Goal: Task Accomplishment & Management: Manage account settings

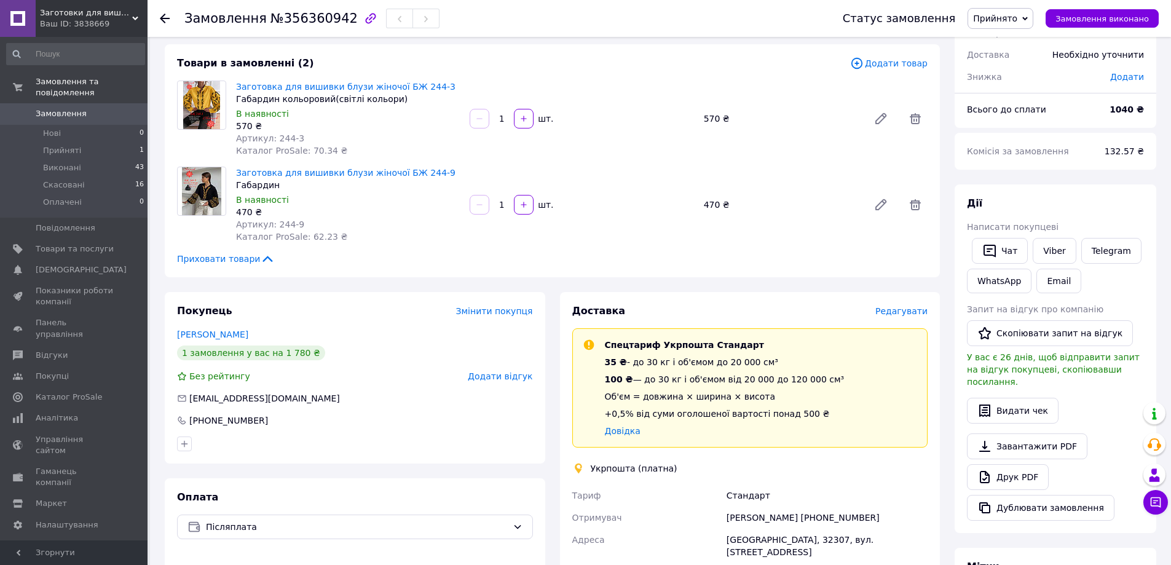
scroll to position [123, 0]
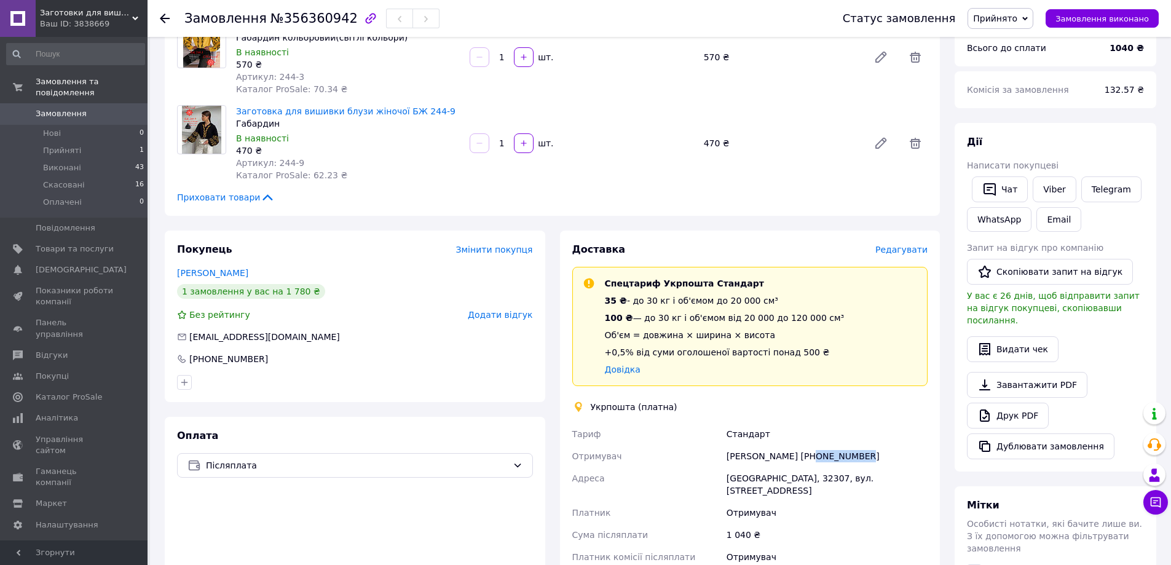
drag, startPoint x: 853, startPoint y: 455, endPoint x: 804, endPoint y: 455, distance: 49.2
click at [804, 455] on div "[PERSON_NAME] [PHONE_NUMBER]" at bounding box center [827, 456] width 206 height 22
copy div "0985771708"
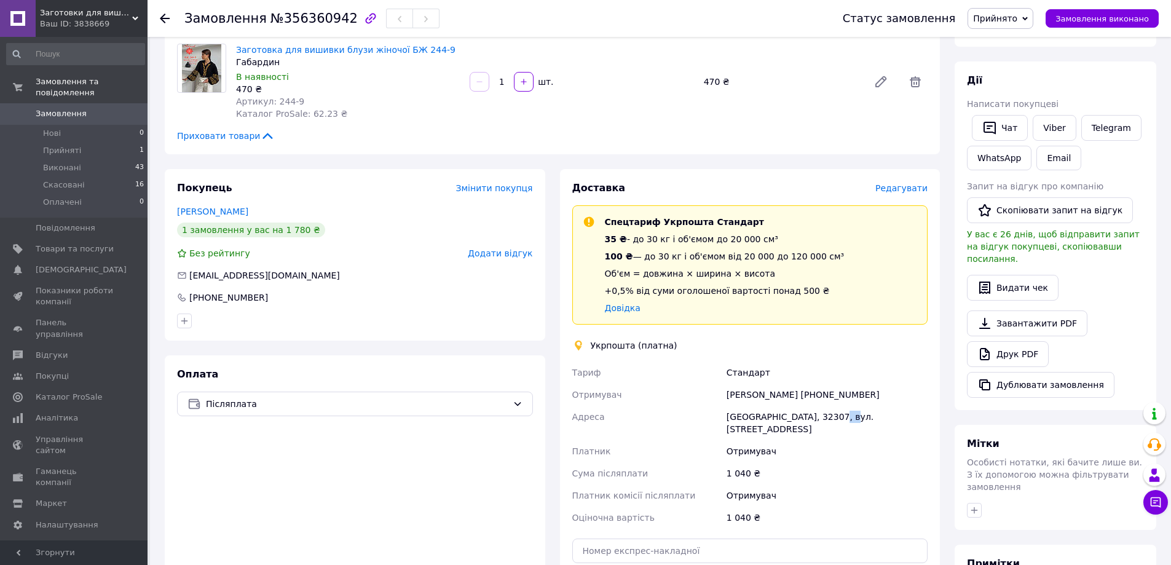
drag, startPoint x: 844, startPoint y: 417, endPoint x: 827, endPoint y: 417, distance: 16.6
click at [827, 417] on div "[GEOGRAPHIC_DATA], 32307, вул. [STREET_ADDRESS]" at bounding box center [827, 423] width 206 height 34
drag, startPoint x: 845, startPoint y: 414, endPoint x: 826, endPoint y: 416, distance: 19.2
click at [826, 416] on div "[GEOGRAPHIC_DATA], 32307, вул. [STREET_ADDRESS]" at bounding box center [827, 423] width 206 height 34
copy div "32307"
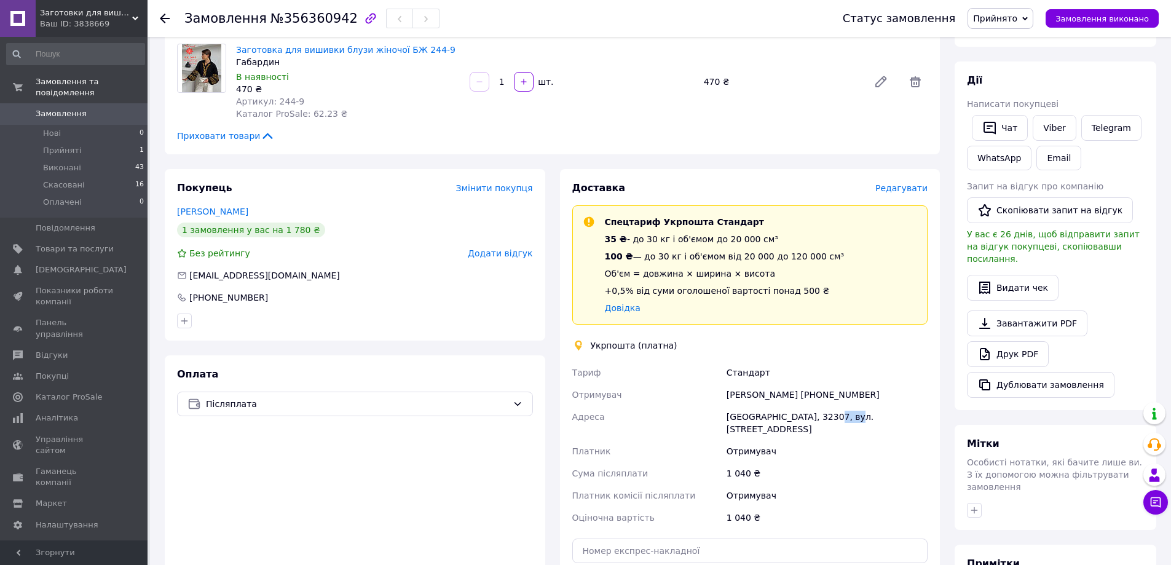
click at [999, 23] on span "Прийнято" at bounding box center [995, 19] width 44 height 10
click at [1003, 46] on li "Виконано" at bounding box center [1000, 43] width 65 height 18
